Goal: Task Accomplishment & Management: Manage account settings

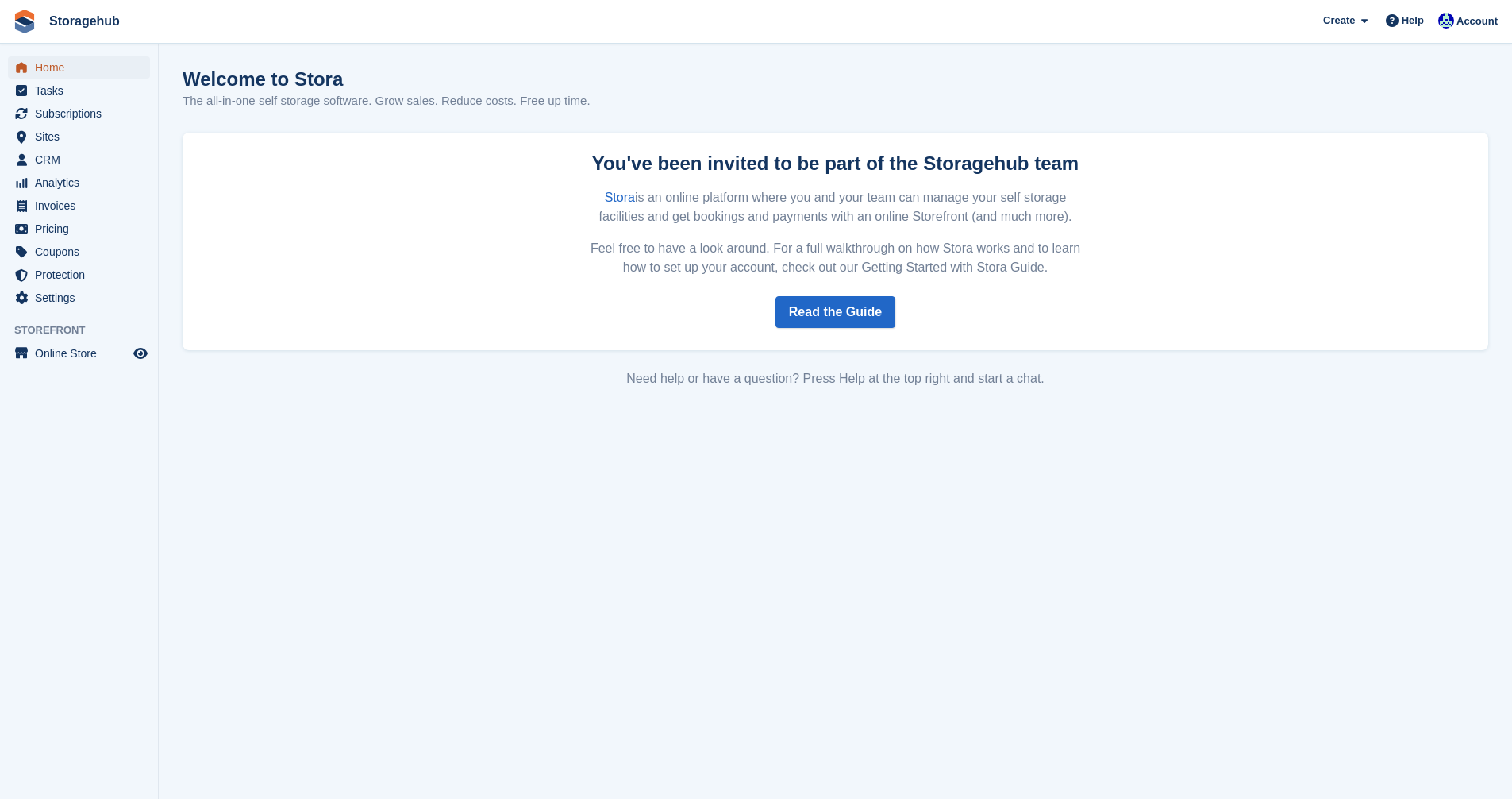
click at [37, 60] on span "Home" at bounding box center [83, 67] width 96 height 22
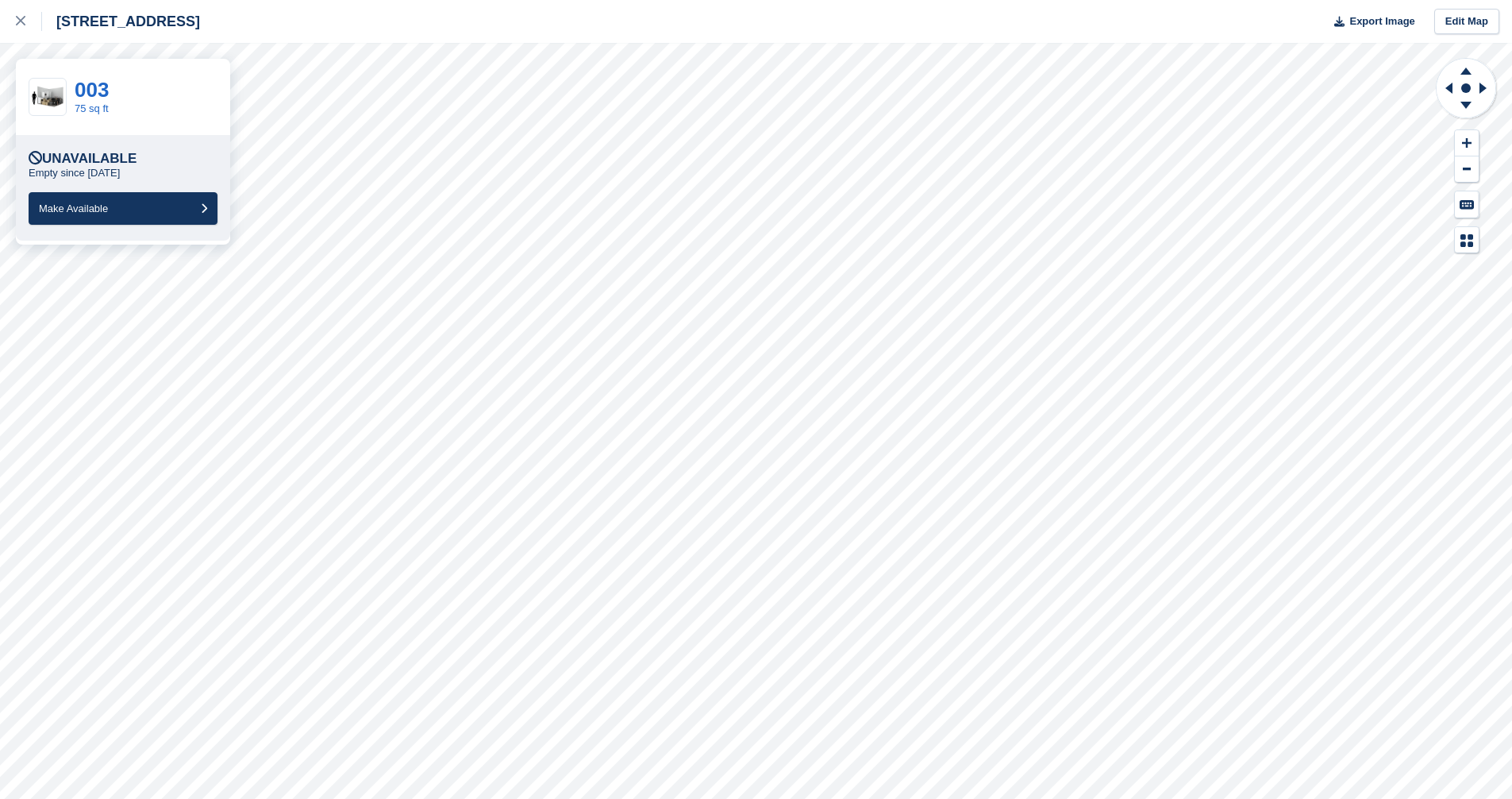
drag, startPoint x: 0, startPoint y: 0, endPoint x: 765, endPoint y: 692, distance: 1031.5
click at [769, 707] on html "5 Fern Road, Sandyford, Dublin, D18 V6R3 Export Image Edit Map 003 75 sq ft Una…" at bounding box center [756, 400] width 1512 height 799
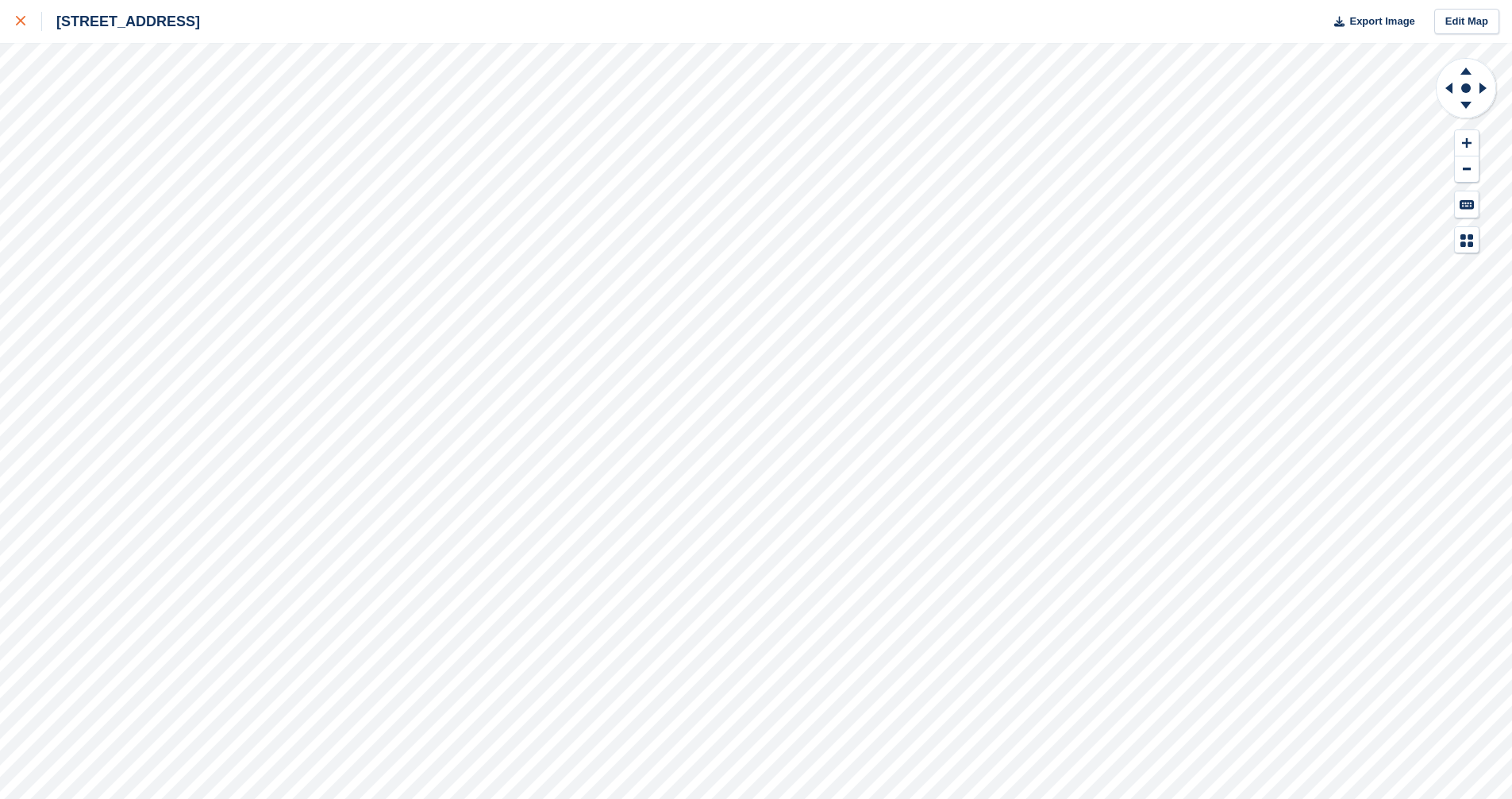
click at [16, 15] on div at bounding box center [29, 22] width 26 height 19
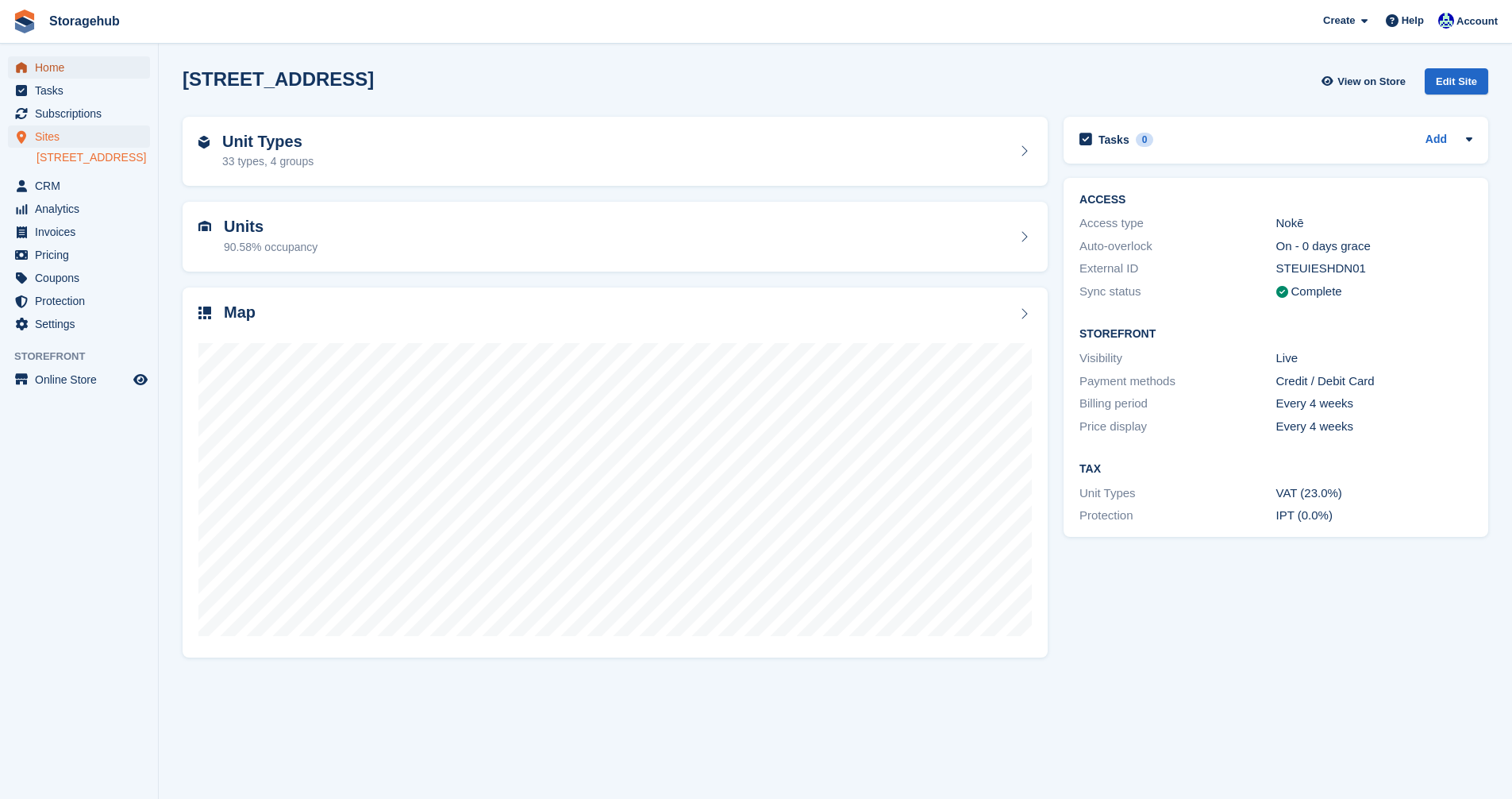
click at [40, 66] on span "Home" at bounding box center [83, 67] width 96 height 22
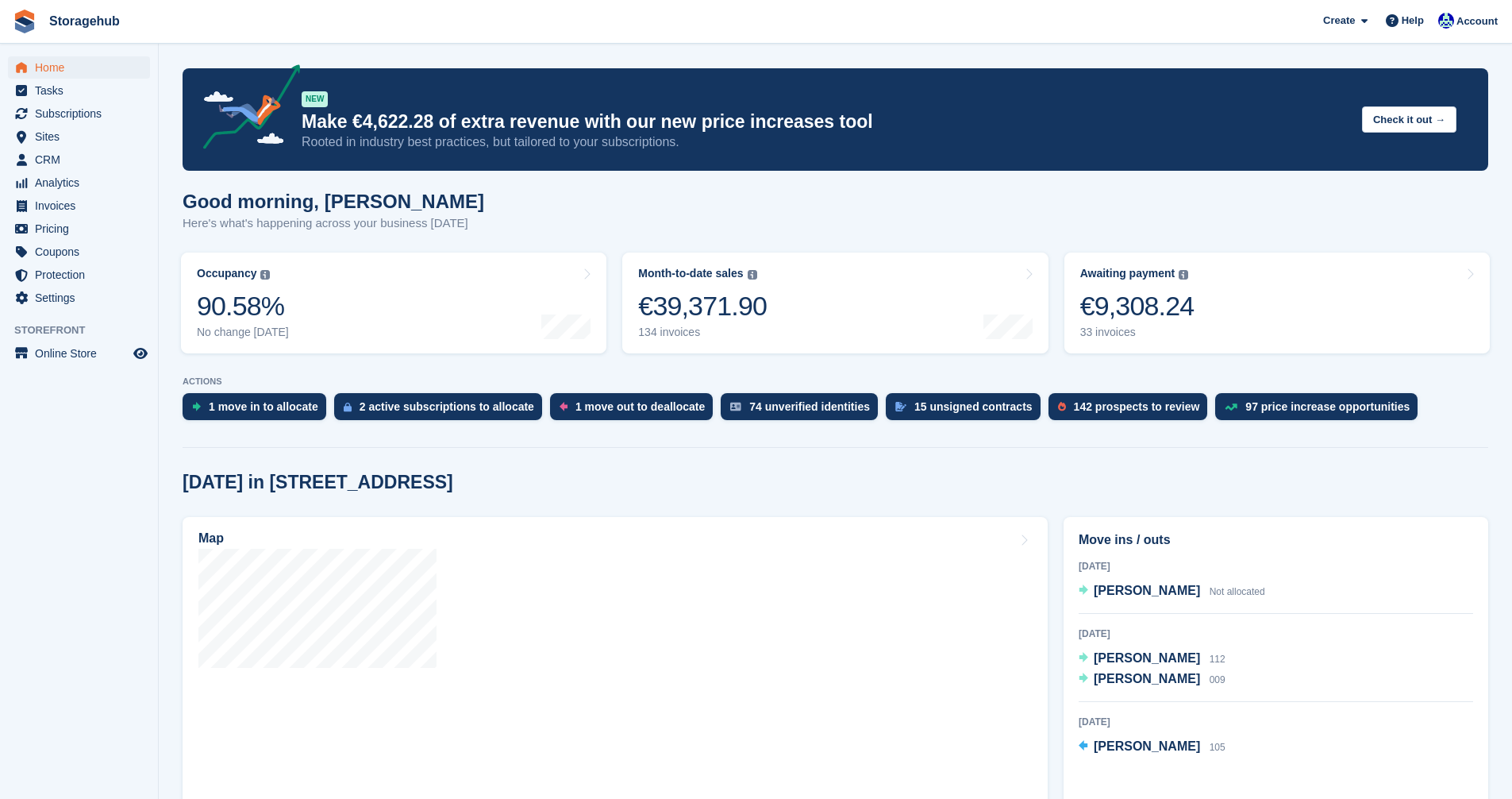
click at [259, 404] on div "1 move in to allocate" at bounding box center [263, 407] width 109 height 13
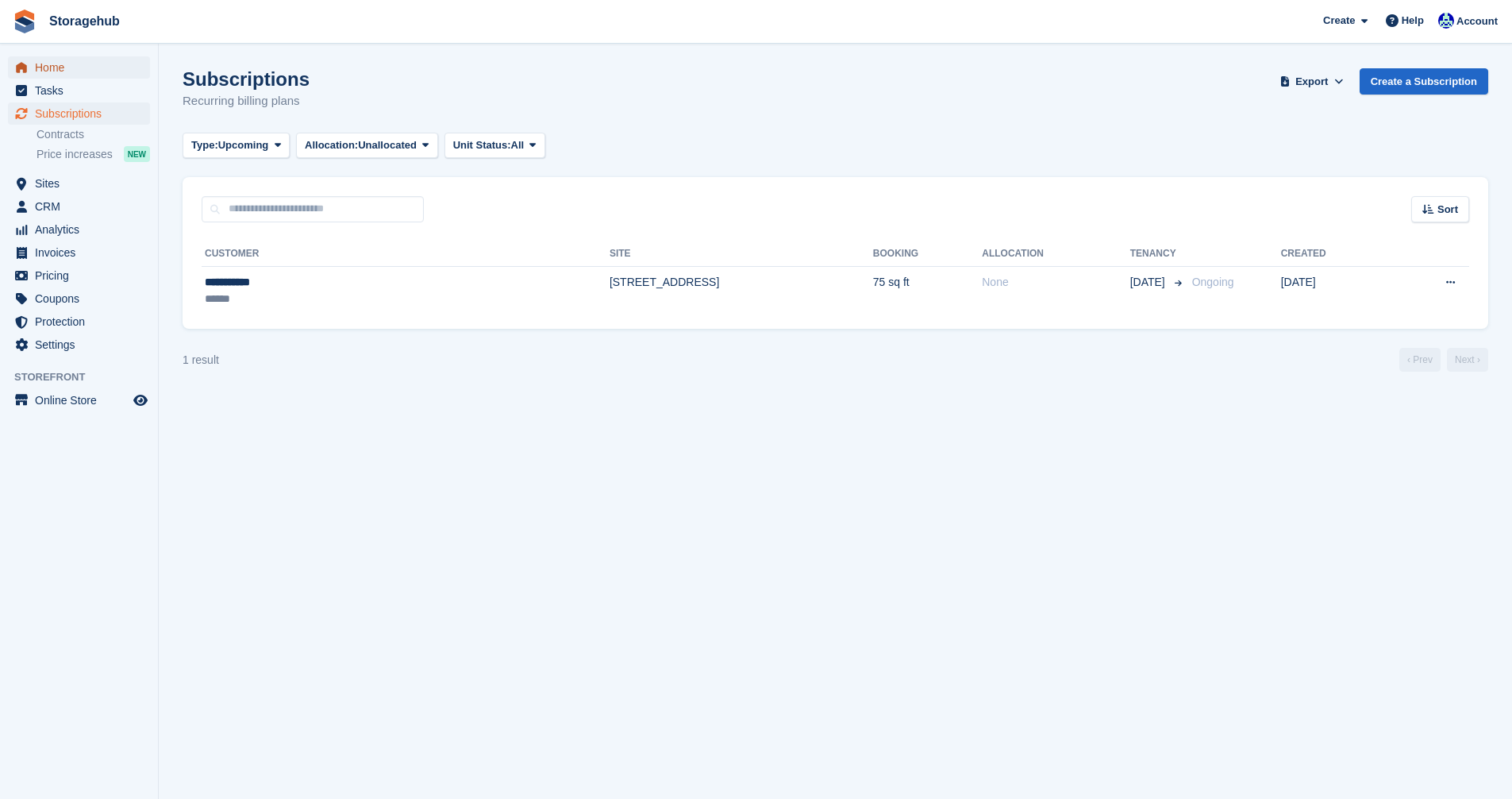
click at [42, 63] on span "Home" at bounding box center [83, 67] width 96 height 22
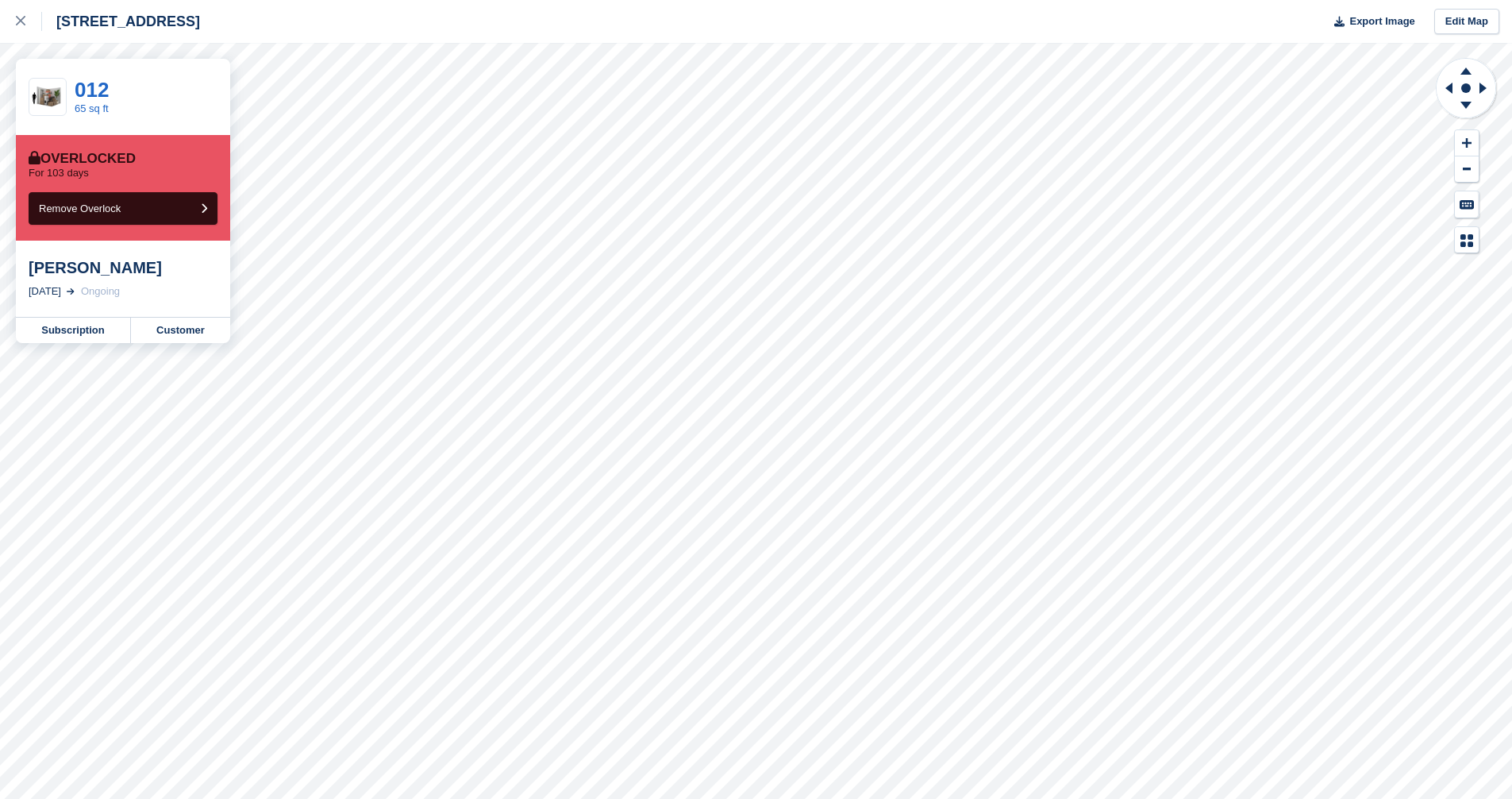
click at [87, 267] on div "Don Larkin" at bounding box center [122, 268] width 189 height 19
click at [105, 333] on link "Subscription" at bounding box center [74, 330] width 115 height 25
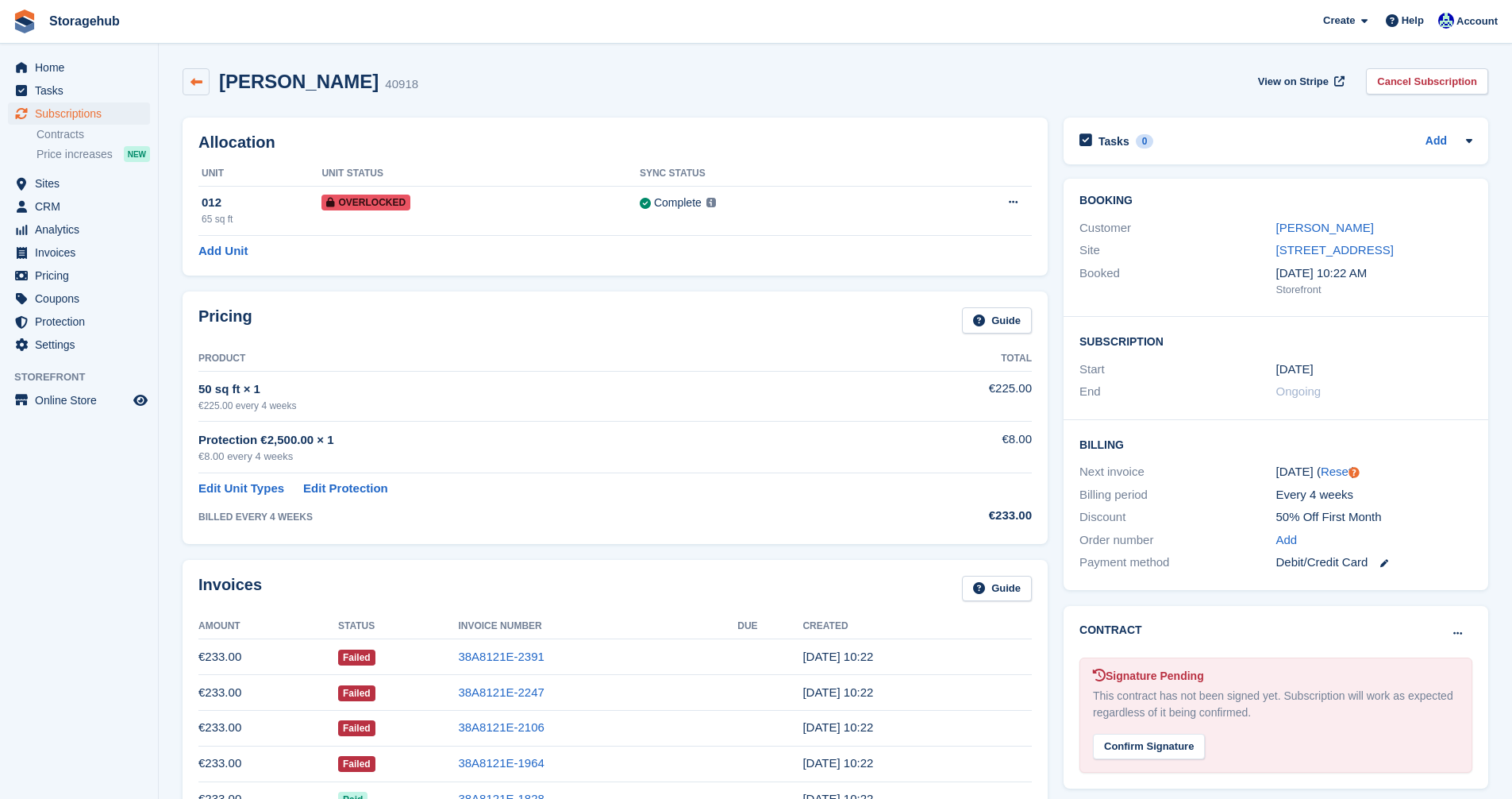
click at [198, 84] on icon at bounding box center [196, 82] width 12 height 12
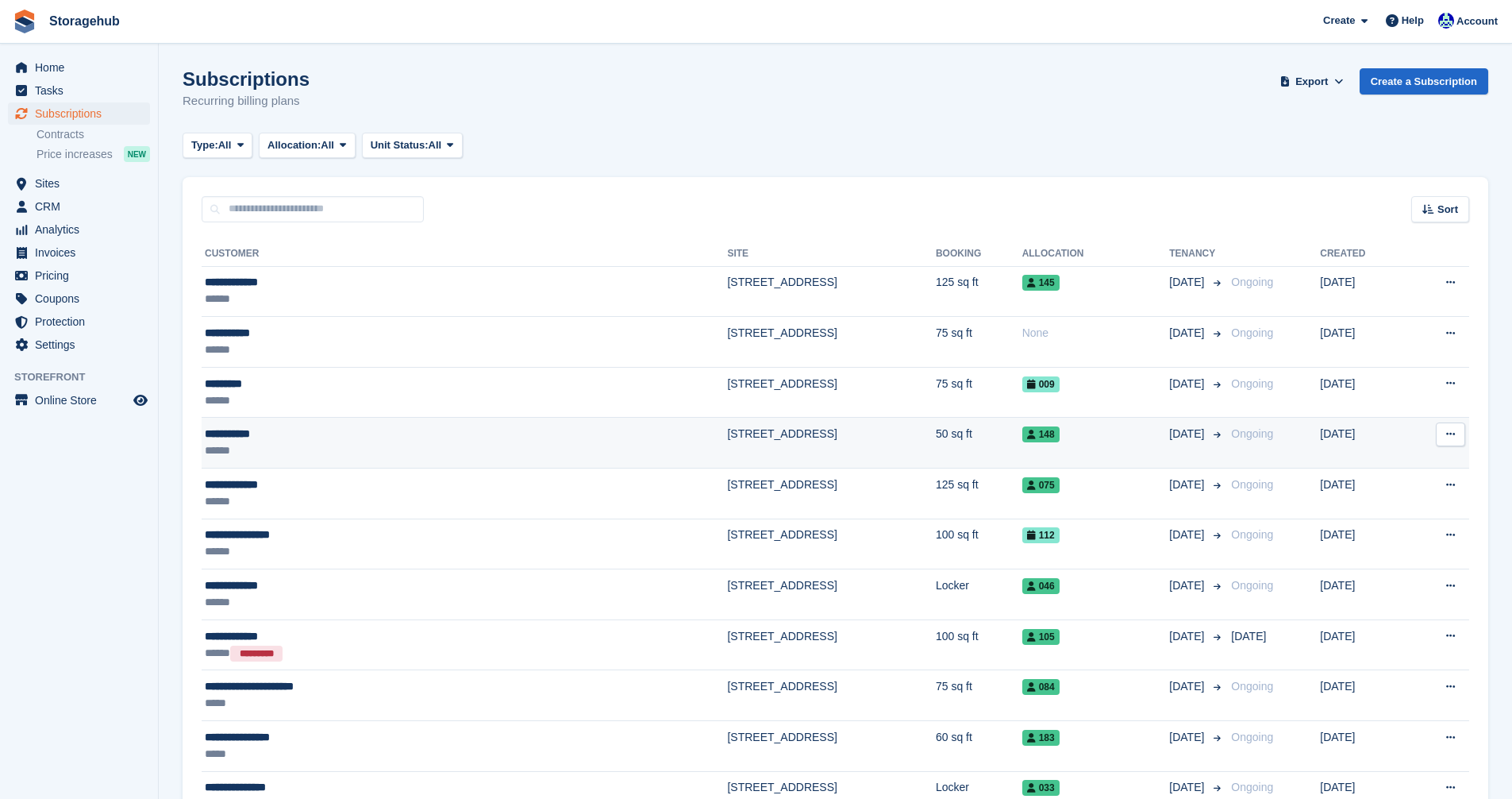
drag, startPoint x: 762, startPoint y: 408, endPoint x: 846, endPoint y: 424, distance: 85.5
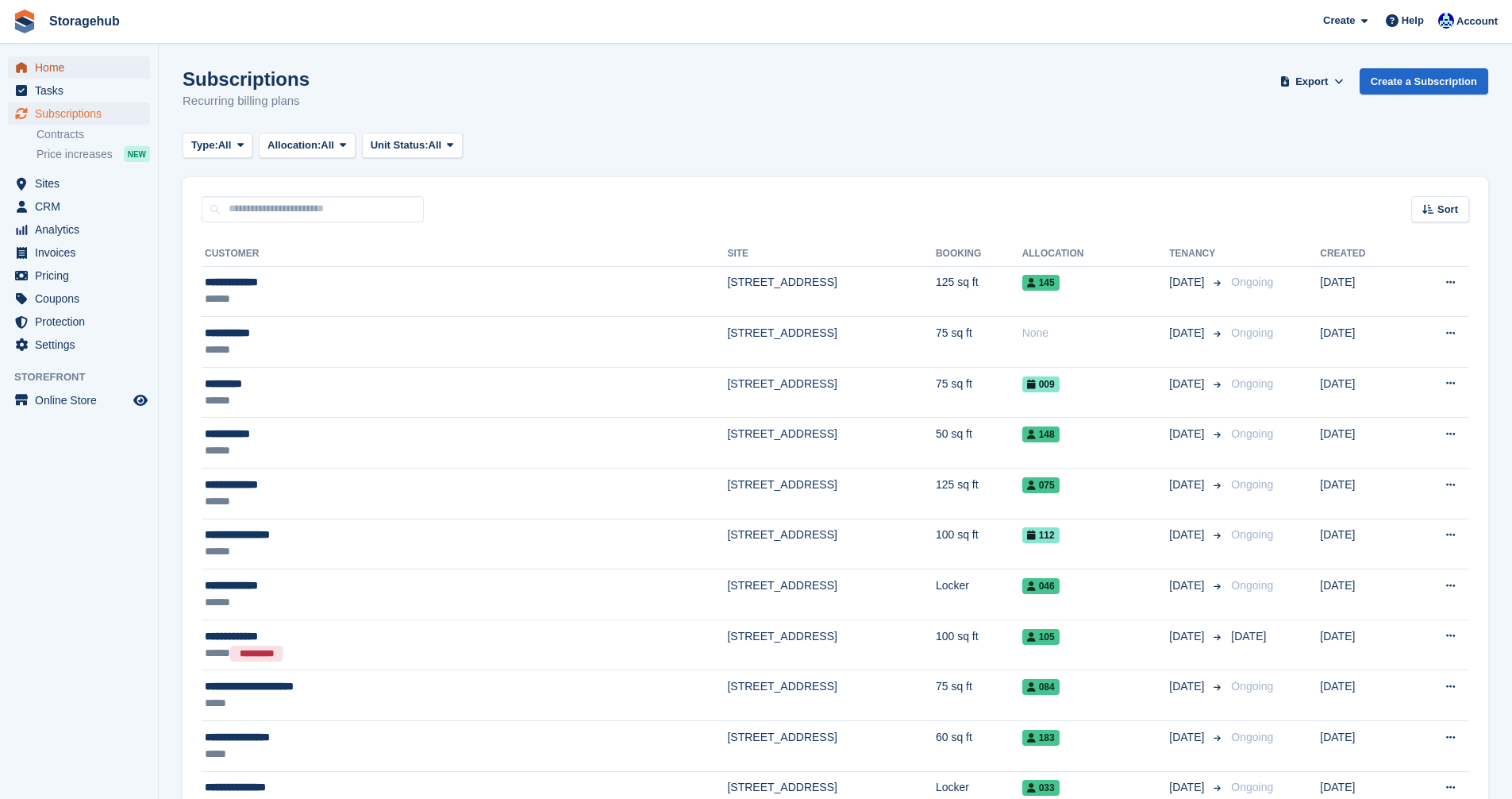
click at [47, 67] on span "Home" at bounding box center [83, 67] width 96 height 22
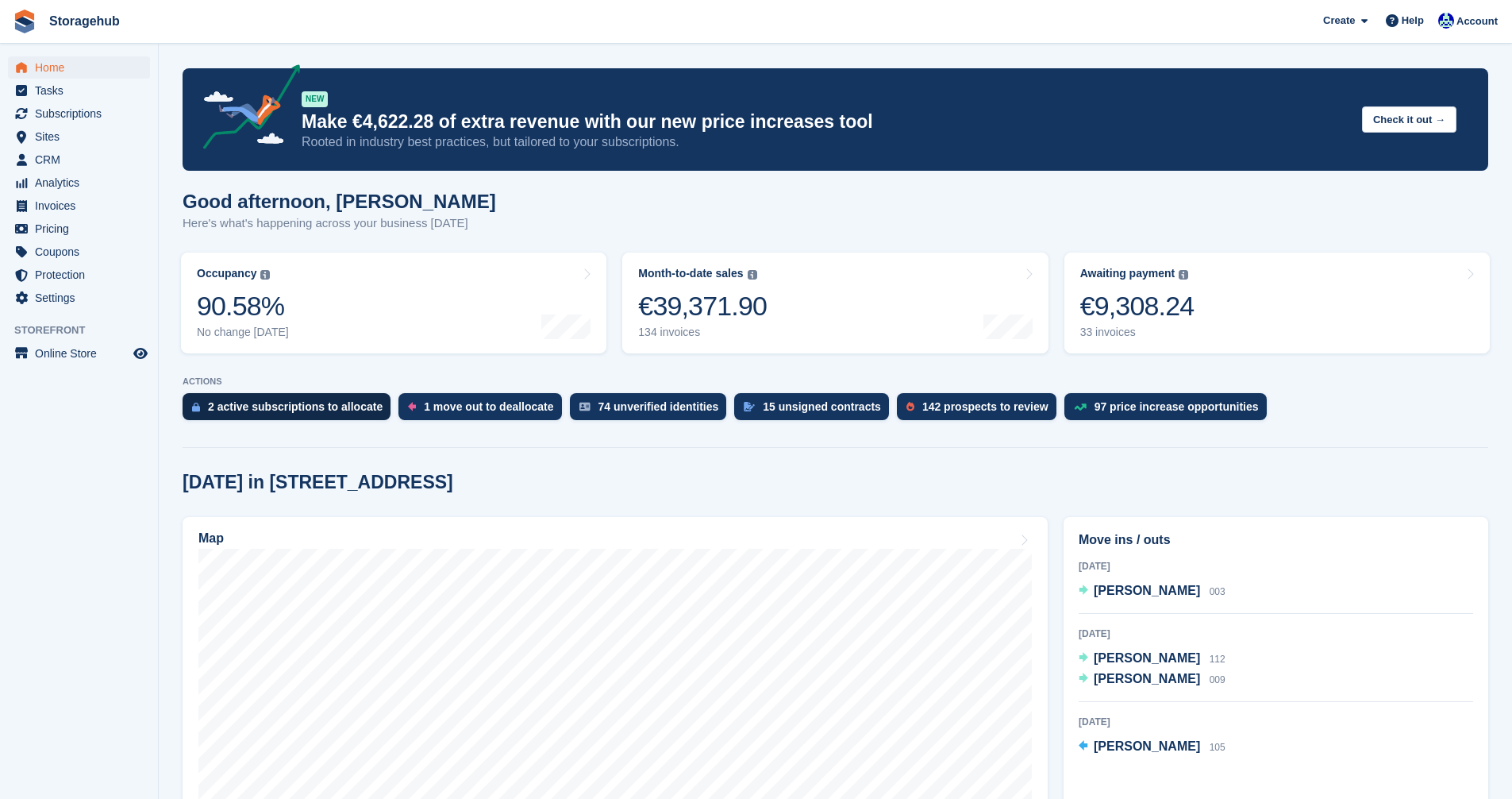
click at [295, 412] on div "2 active subscriptions to allocate" at bounding box center [296, 407] width 175 height 13
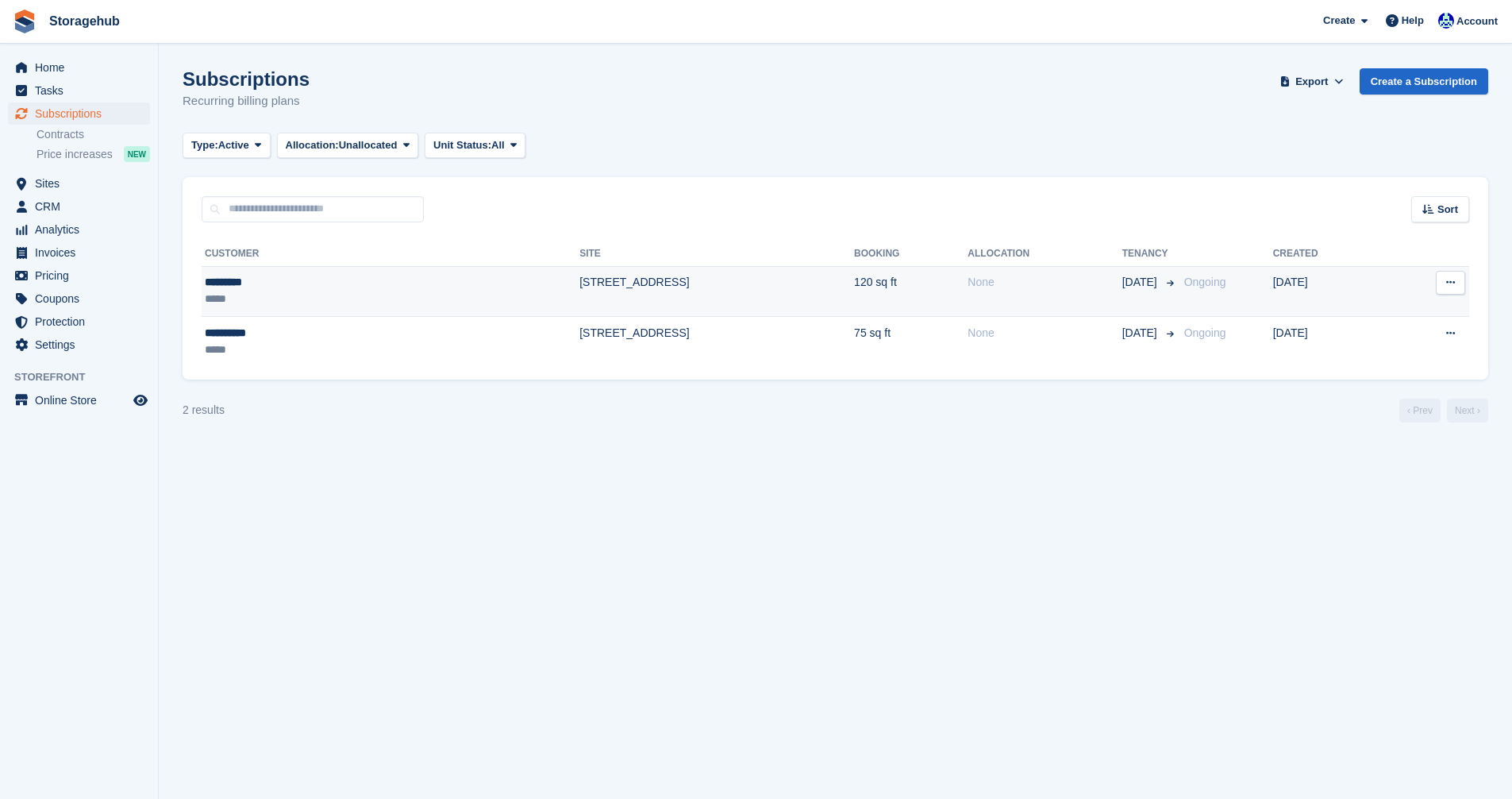
click at [580, 280] on td "[STREET_ADDRESS]" at bounding box center [717, 291] width 275 height 51
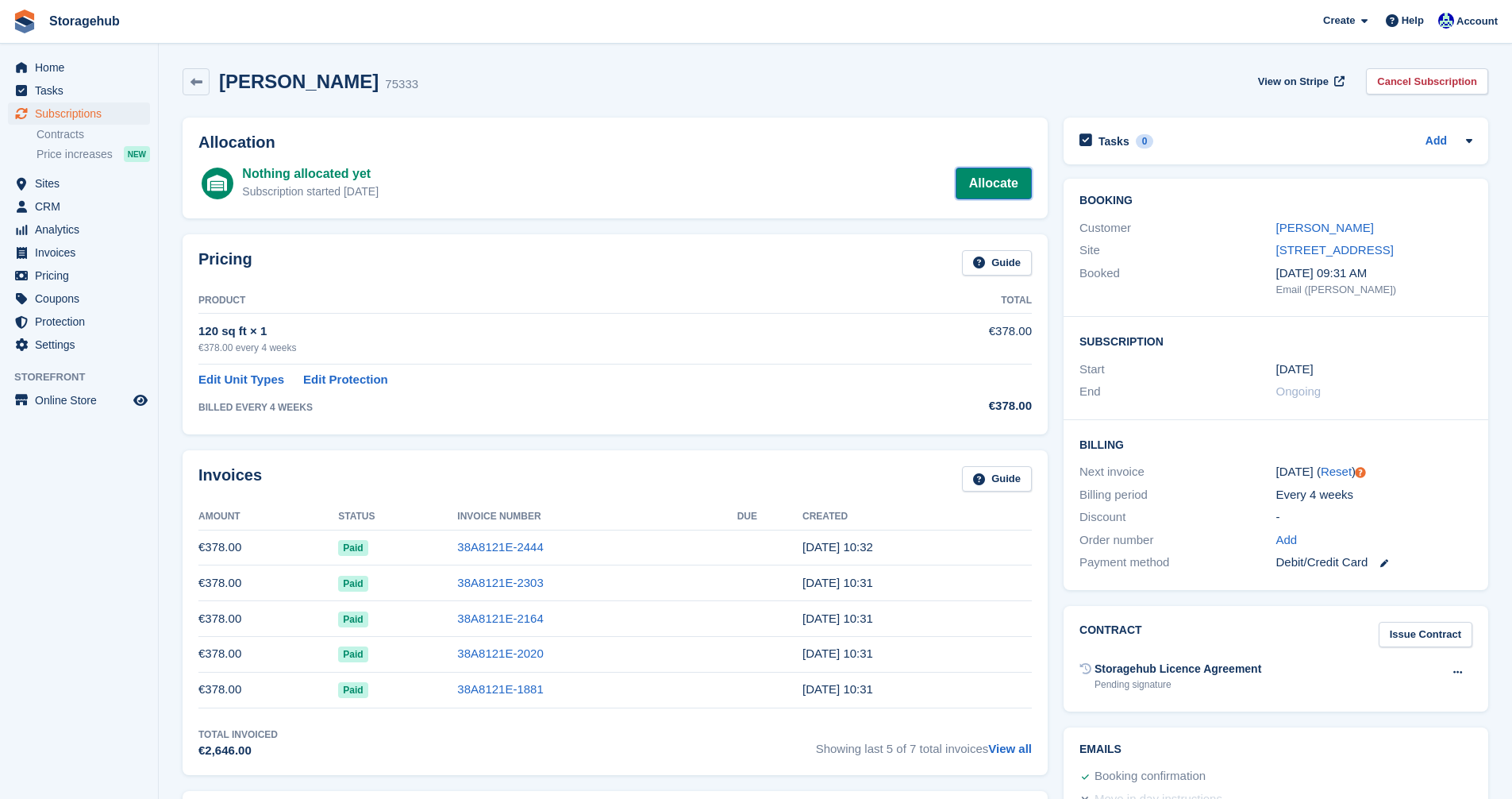
click at [984, 189] on link "Allocate" at bounding box center [994, 183] width 76 height 32
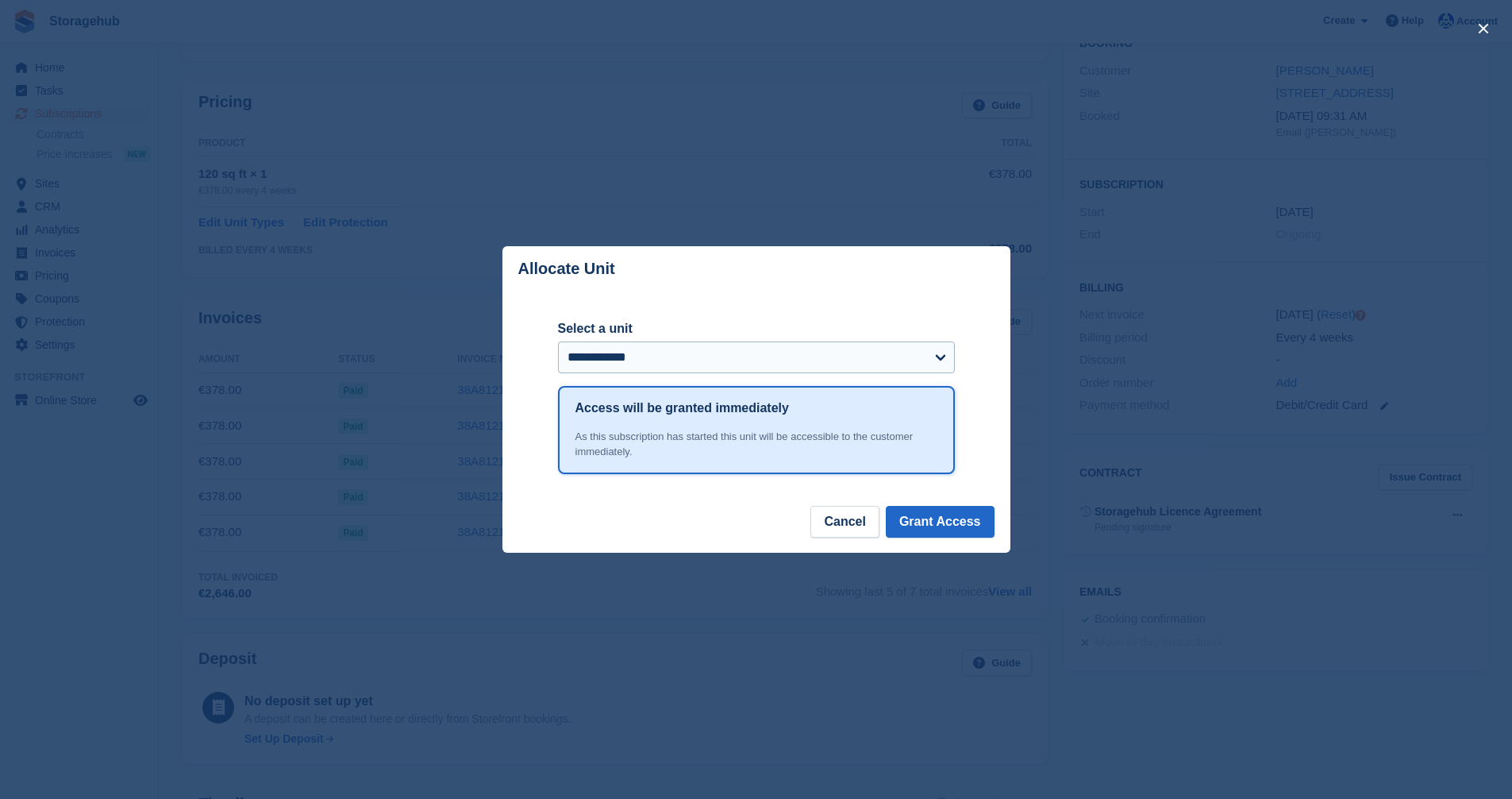
scroll to position [159, 0]
click at [944, 359] on select "**********" at bounding box center [756, 357] width 397 height 32
click at [843, 519] on button "Cancel" at bounding box center [845, 521] width 68 height 32
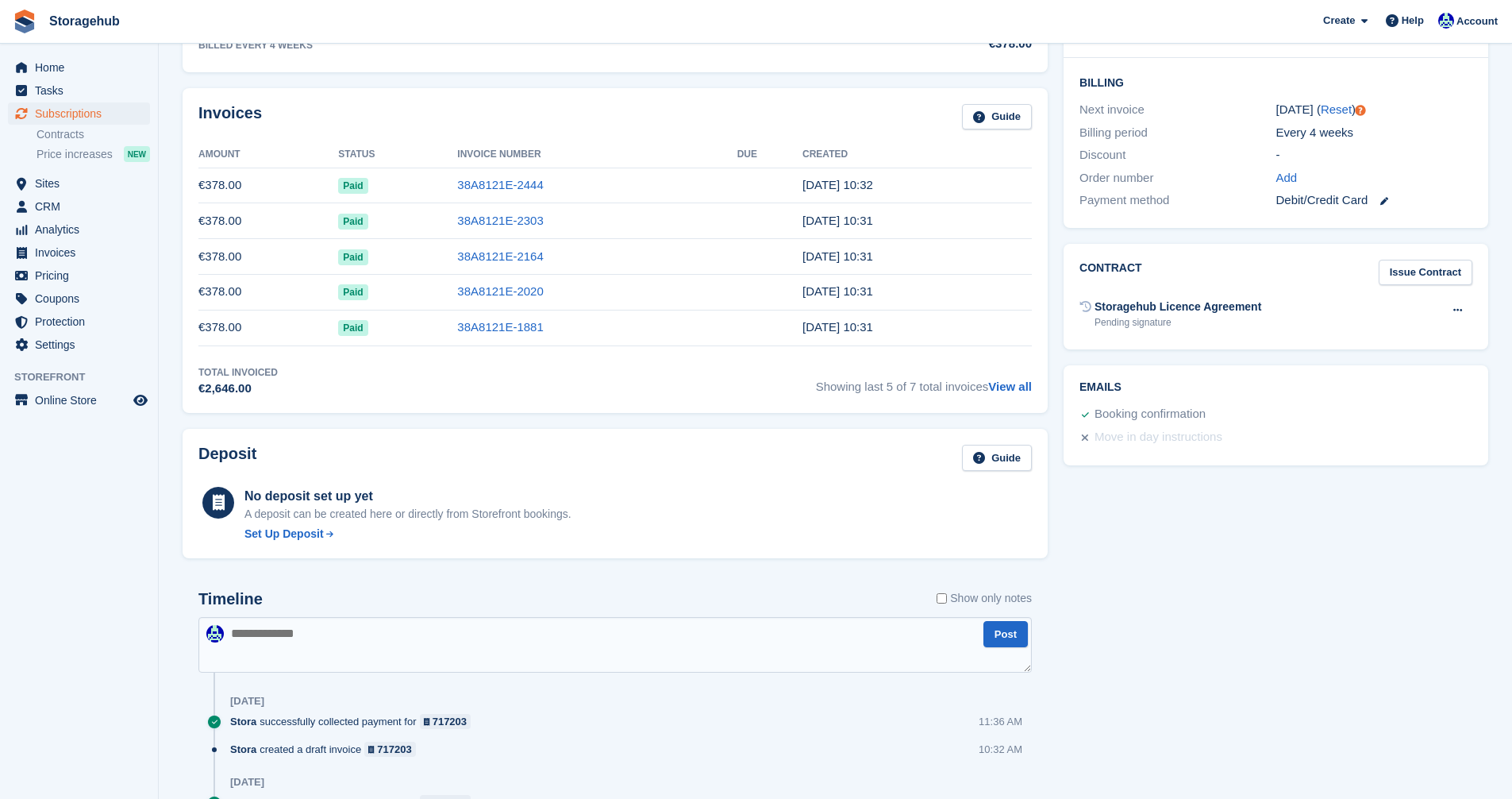
scroll to position [469, 0]
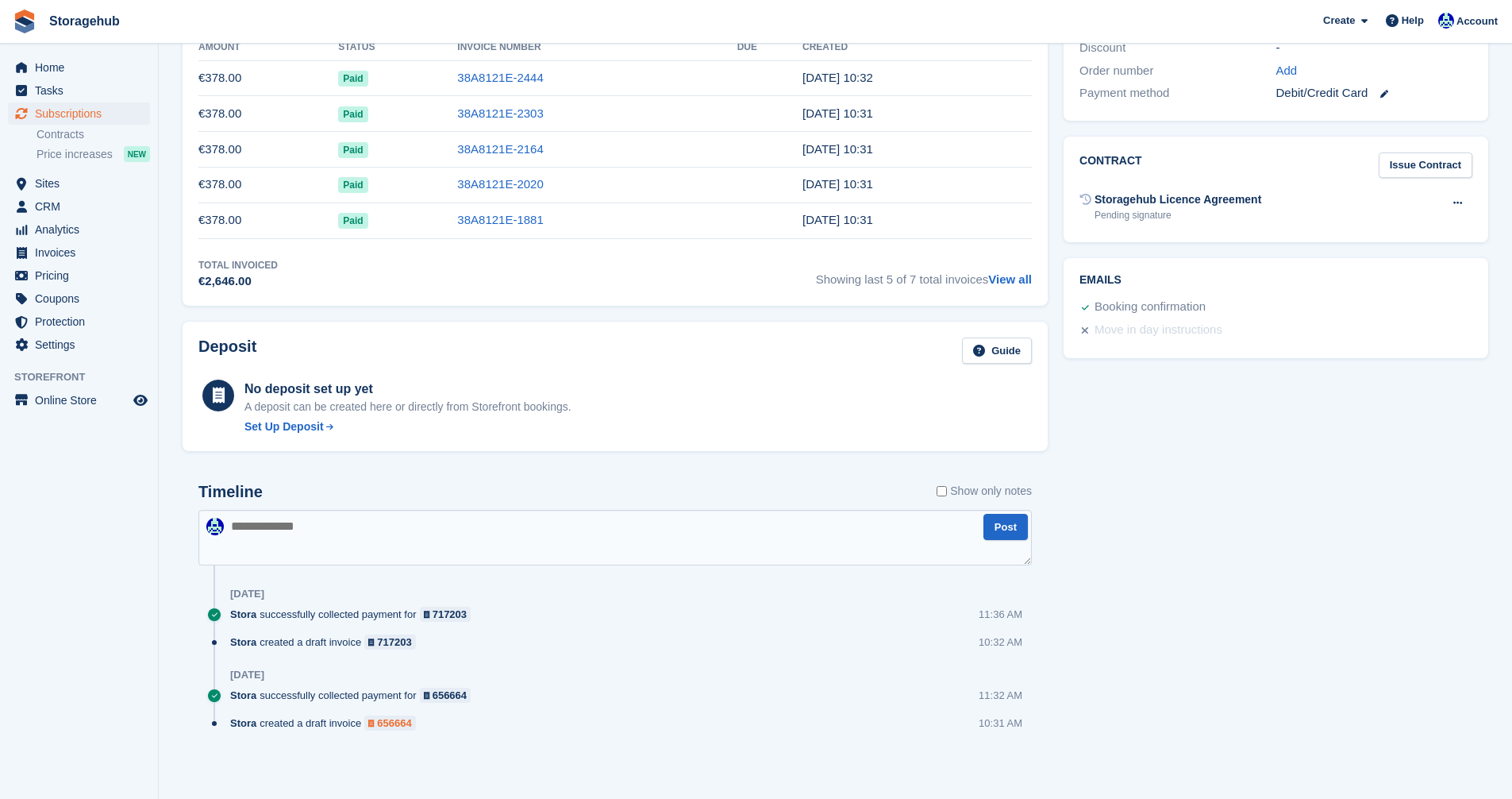
click at [393, 725] on div "656664" at bounding box center [394, 723] width 34 height 15
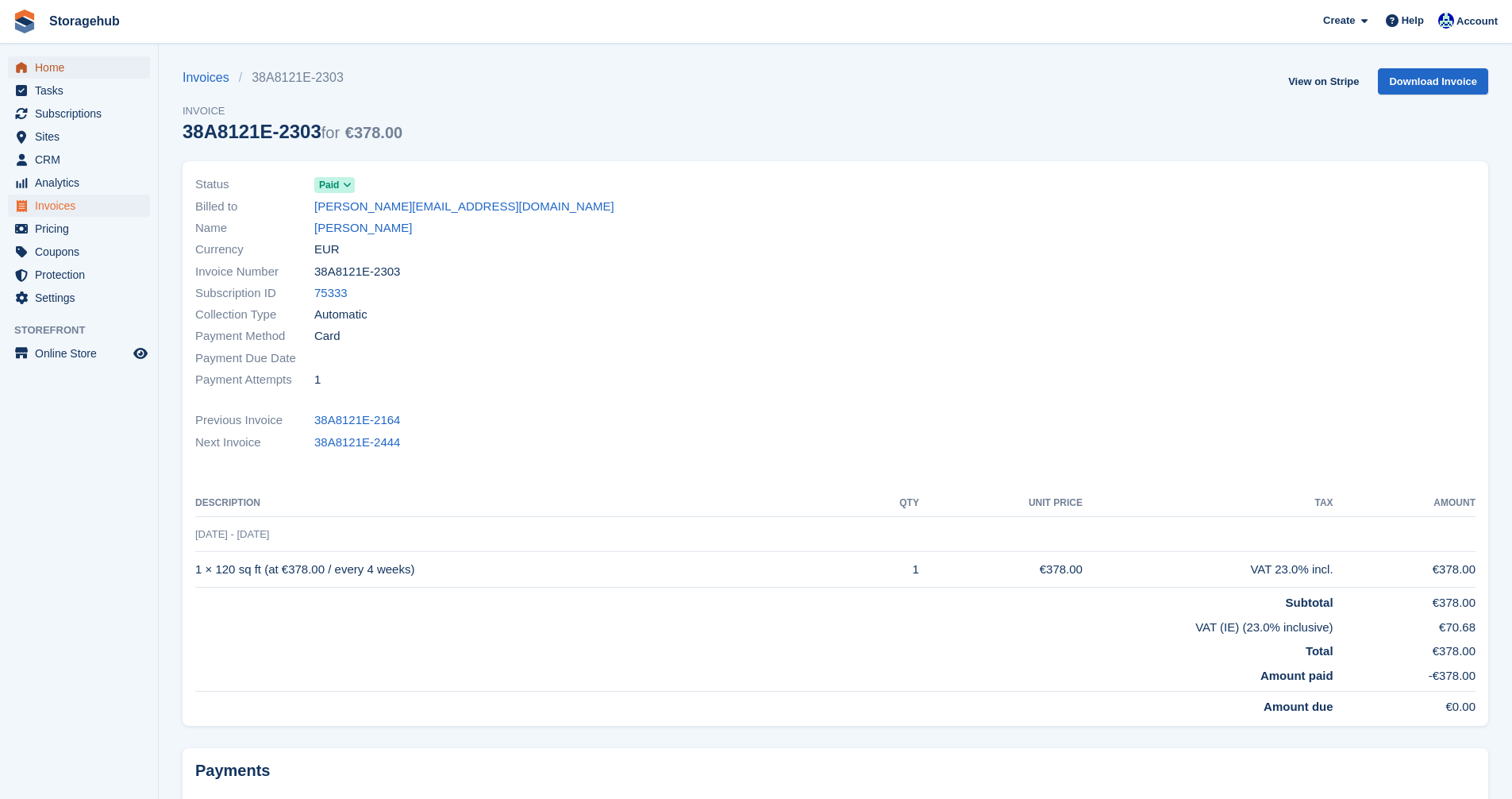
click at [69, 66] on span "Home" at bounding box center [83, 67] width 96 height 22
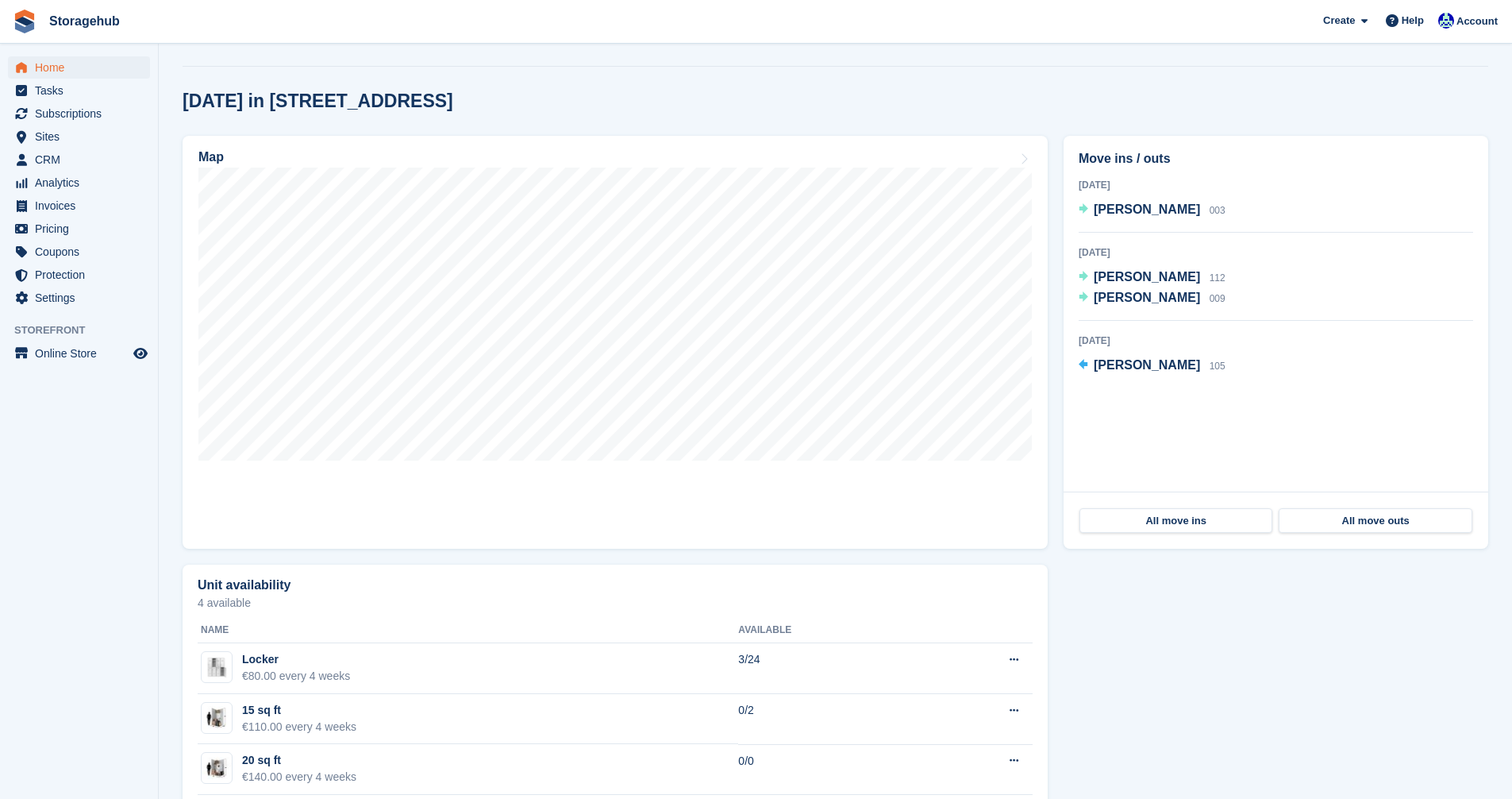
scroll to position [397, 0]
